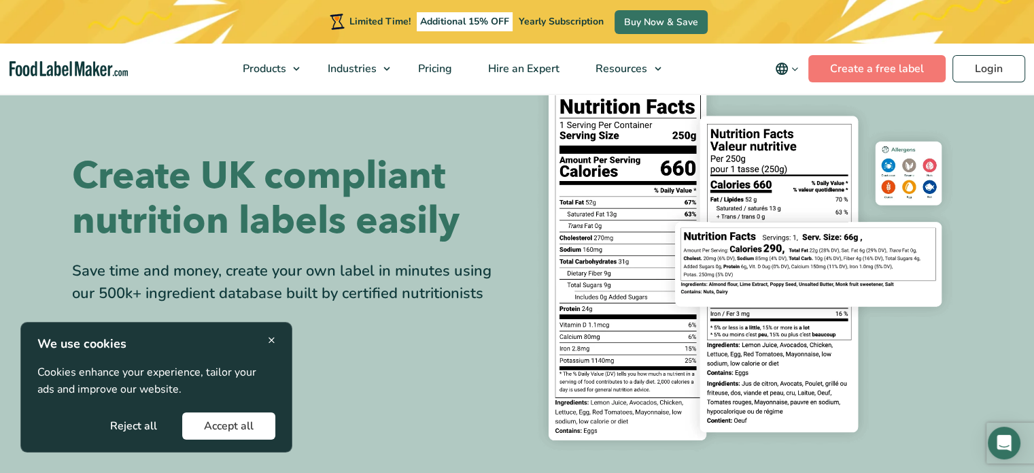
scroll to position [54, 0]
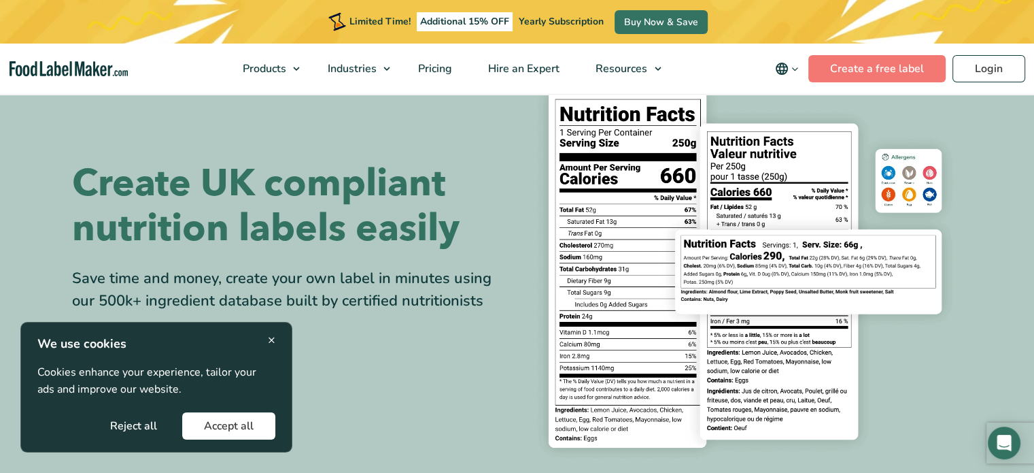
click at [256, 428] on button "Accept all" at bounding box center [228, 425] width 93 height 27
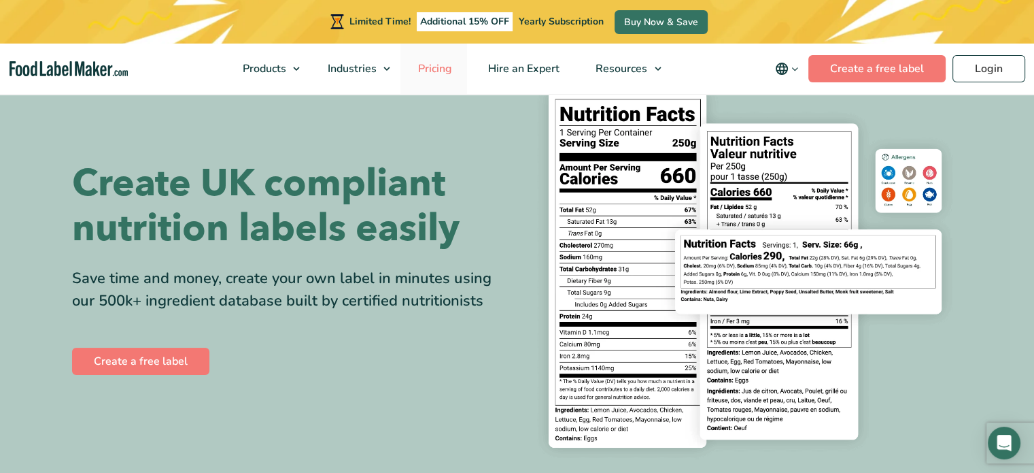
click at [441, 65] on span "Pricing" at bounding box center [433, 68] width 39 height 15
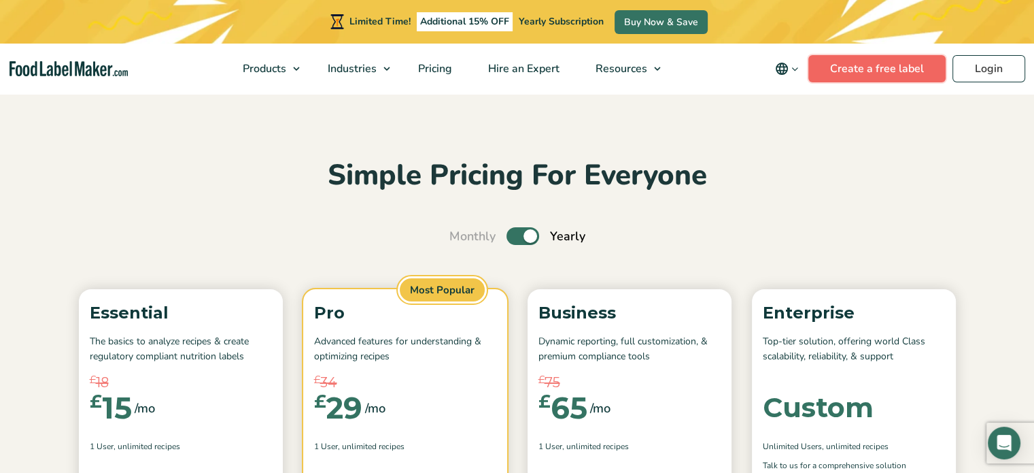
click at [874, 69] on link "Create a free label" at bounding box center [877, 68] width 137 height 27
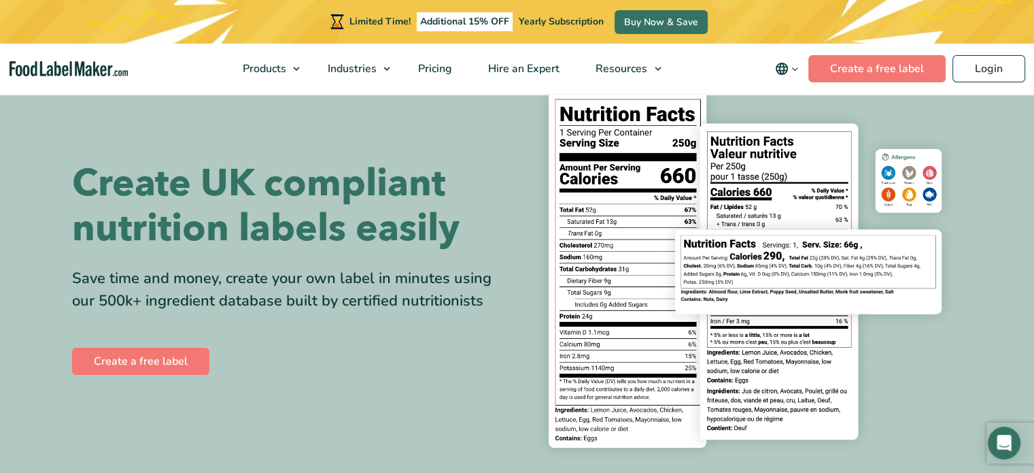
click at [990, 264] on section "Create UK compliant nutrition labels easily Save time and money, create your ow…" at bounding box center [517, 269] width 1034 height 464
click at [441, 70] on span "Pricing" at bounding box center [433, 68] width 39 height 15
